Goal: Task Accomplishment & Management: Complete application form

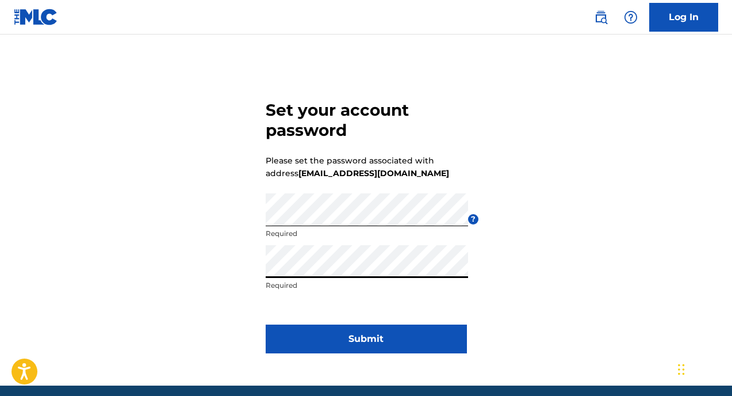
click at [338, 342] on button "Submit" at bounding box center [366, 338] width 201 height 29
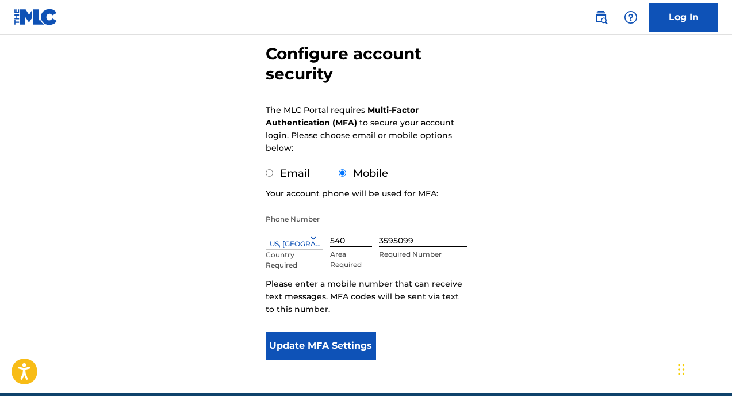
scroll to position [106, 0]
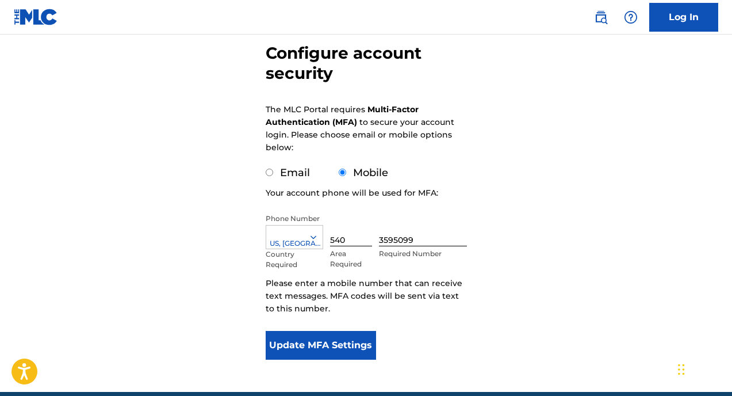
click at [273, 172] on div "Email" at bounding box center [288, 173] width 44 height 16
click at [266, 174] on input "Email" at bounding box center [269, 172] width 7 height 7
radio input "true"
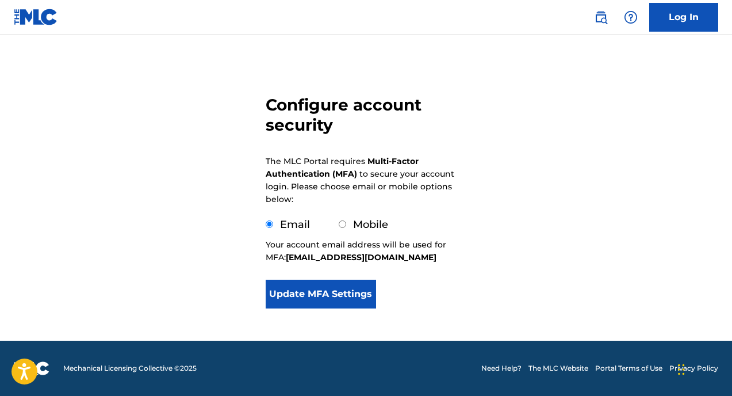
click at [340, 301] on button "Update MFA Settings" at bounding box center [321, 293] width 111 height 29
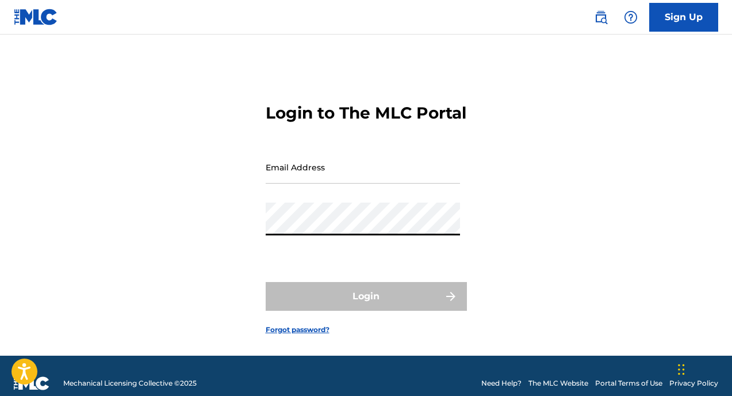
click at [282, 183] on input "Email Address" at bounding box center [363, 167] width 194 height 33
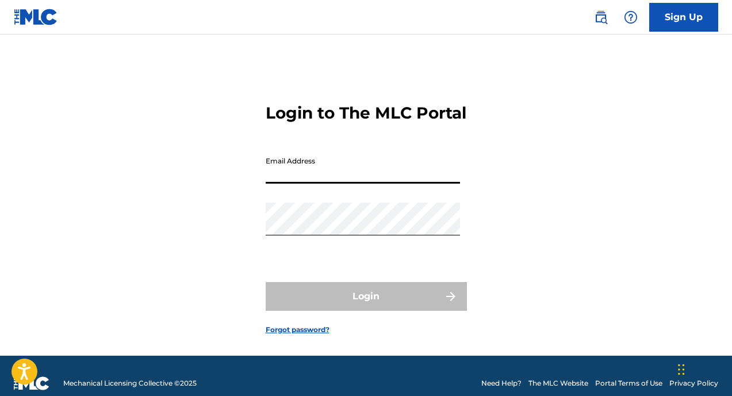
paste input "[EMAIL_ADDRESS][DOMAIN_NAME]"
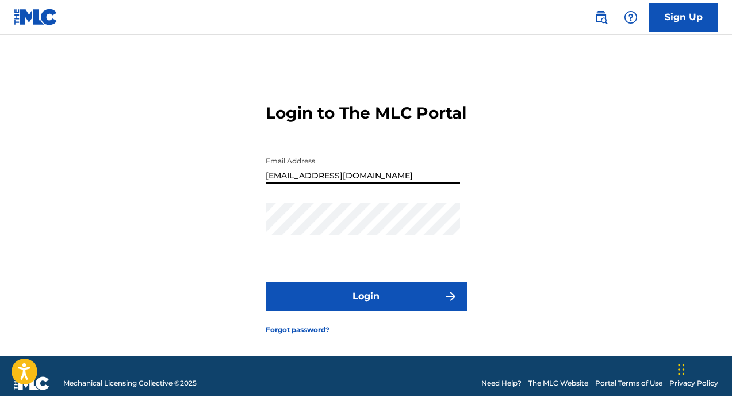
type input "[EMAIL_ADDRESS][DOMAIN_NAME]"
click at [320, 311] on button "Login" at bounding box center [366, 296] width 201 height 29
click at [309, 327] on form "Login to The MLC Portal Email Address [EMAIL_ADDRESS][DOMAIN_NAME] Password Log…" at bounding box center [366, 209] width 201 height 292
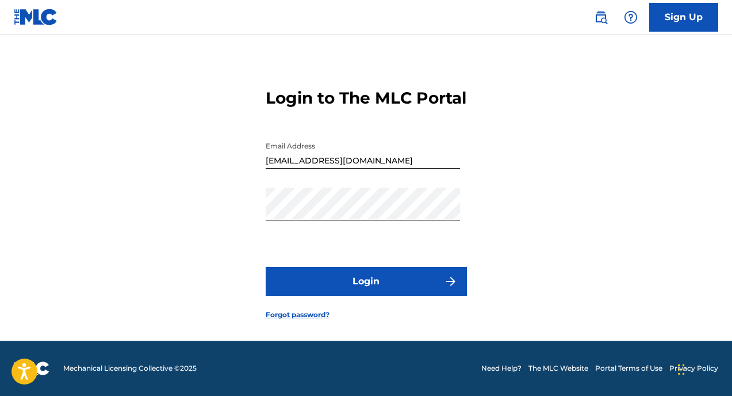
click at [377, 293] on button "Login" at bounding box center [366, 281] width 201 height 29
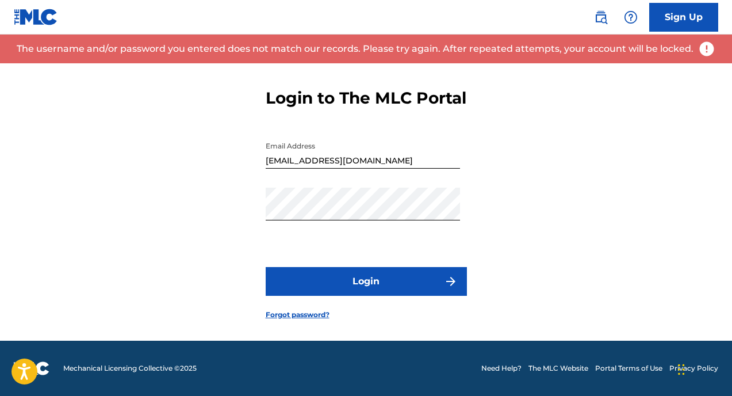
click at [684, 13] on link "Sign Up" at bounding box center [683, 17] width 69 height 29
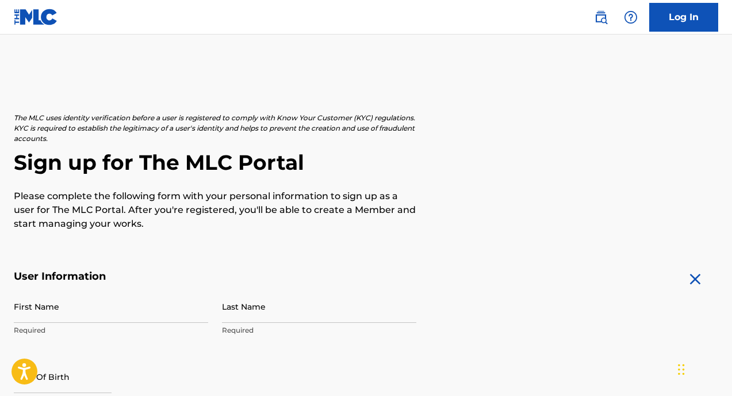
scroll to position [30, 0]
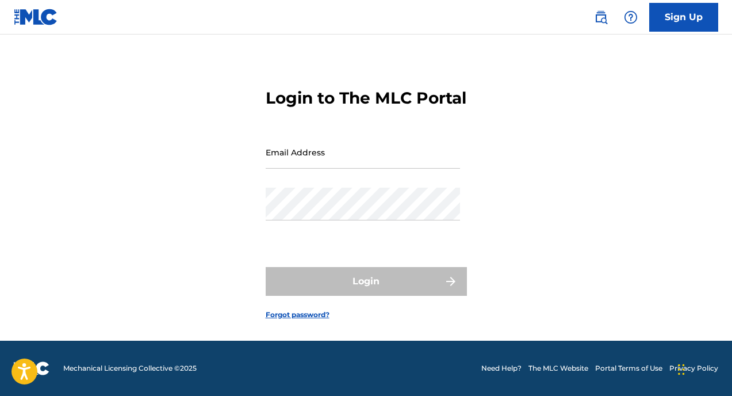
click at [293, 155] on input "Email Address" at bounding box center [363, 152] width 194 height 33
type input "[EMAIL_ADDRESS][DOMAIN_NAME]"
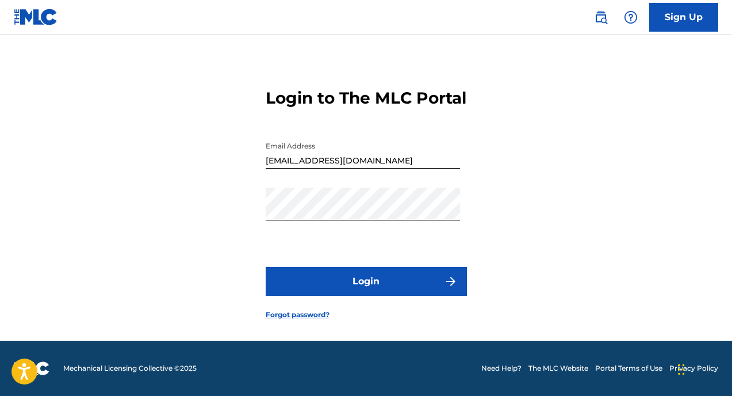
click at [357, 285] on button "Login" at bounding box center [366, 281] width 201 height 29
